Goal: Check status: Check status

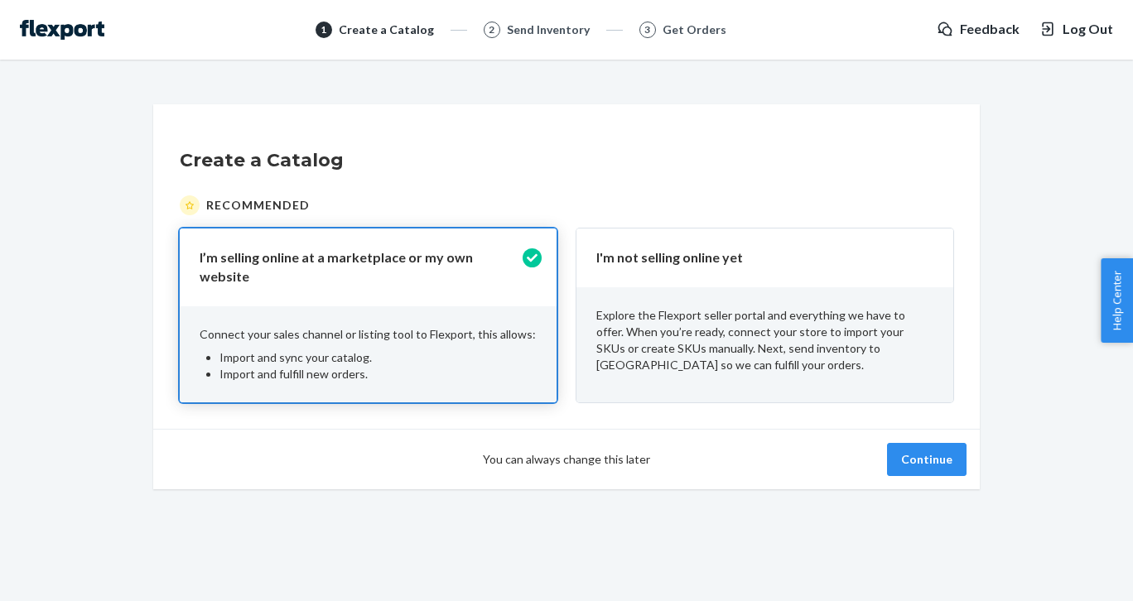
click at [757, 331] on p "Explore the Flexport seller portal and everything we have to offer. When you’re…" at bounding box center [764, 340] width 337 height 66
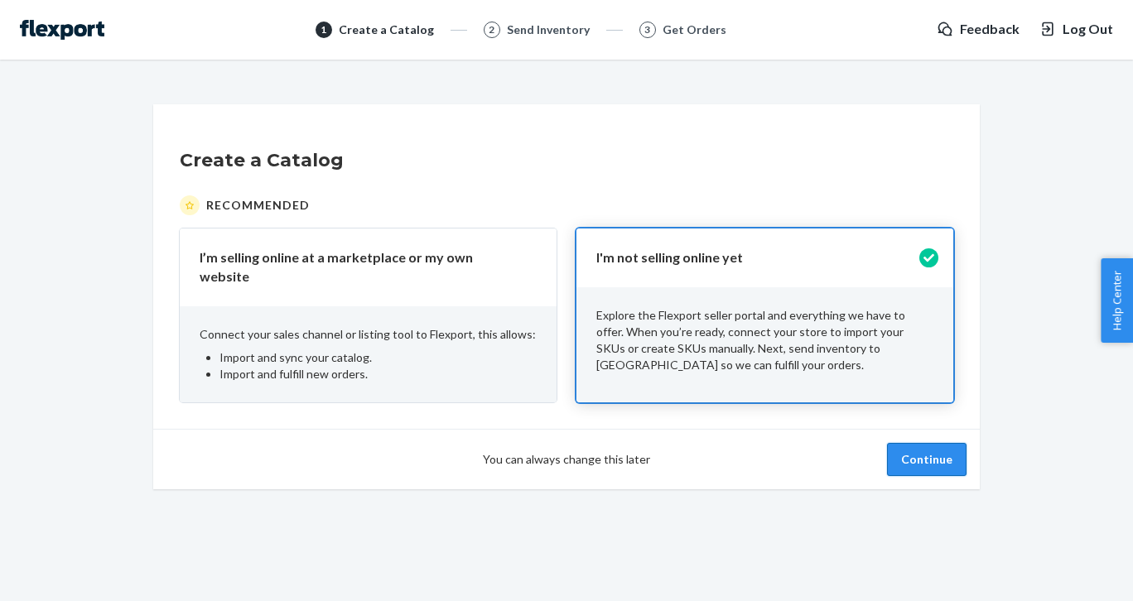
click at [923, 450] on button "Continue" at bounding box center [926, 459] width 79 height 33
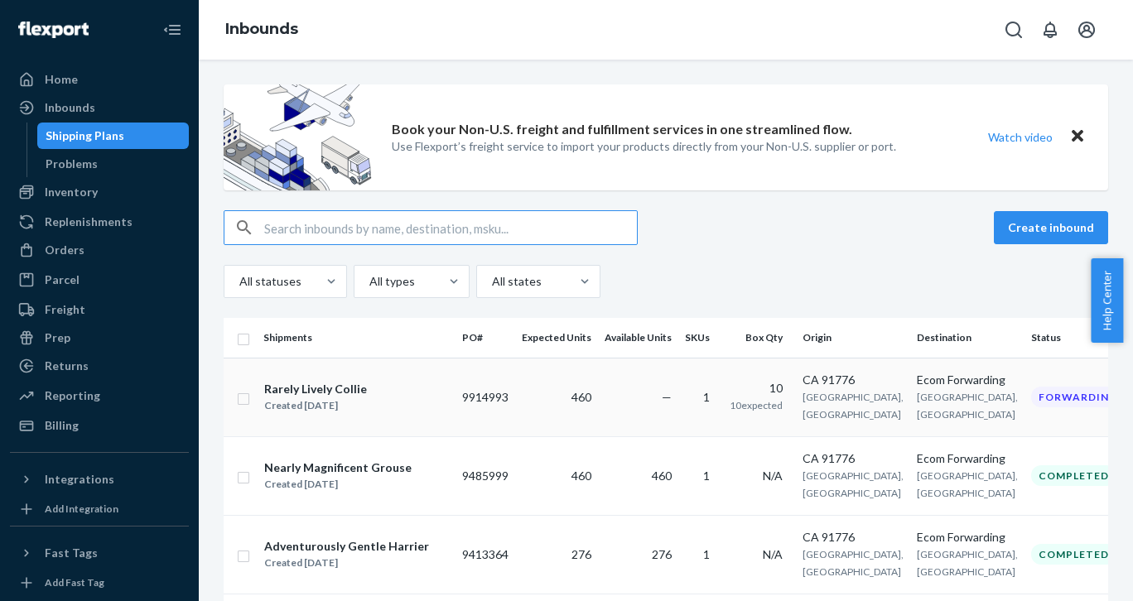
click at [324, 389] on div "Rarely Lively Collie" at bounding box center [315, 389] width 103 height 17
